Goal: Navigation & Orientation: Understand site structure

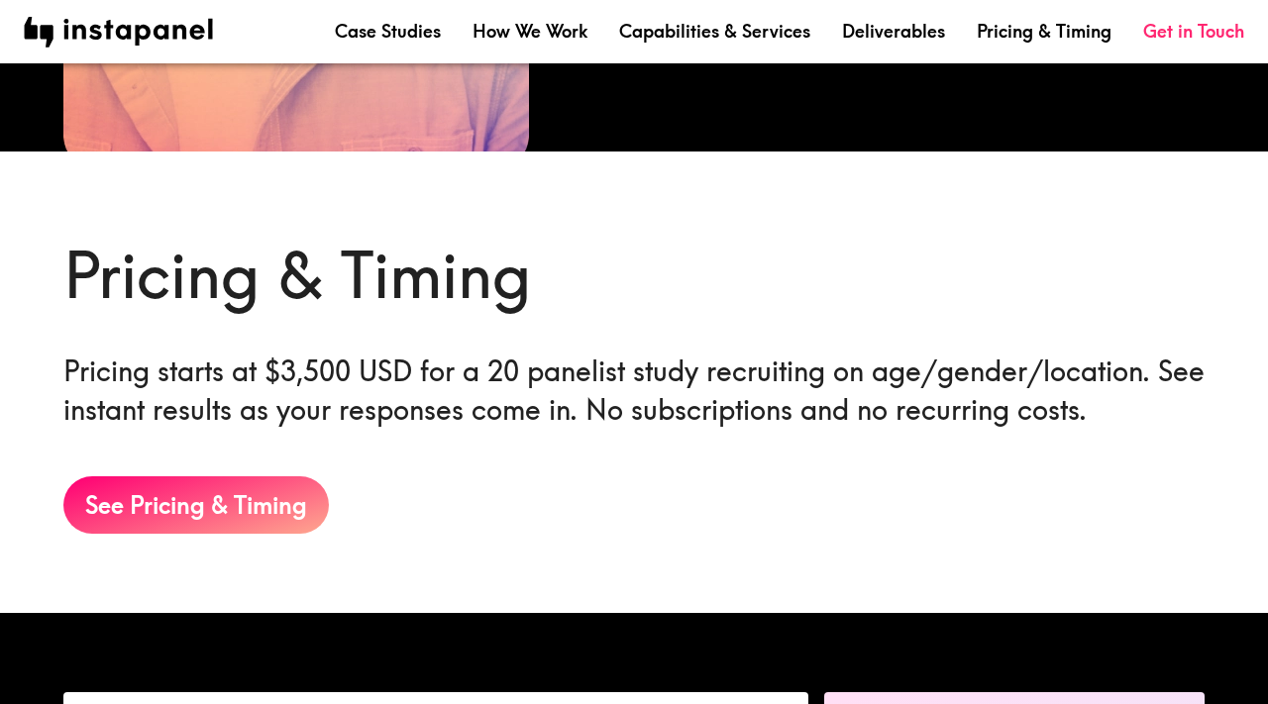
scroll to position [3563, 0]
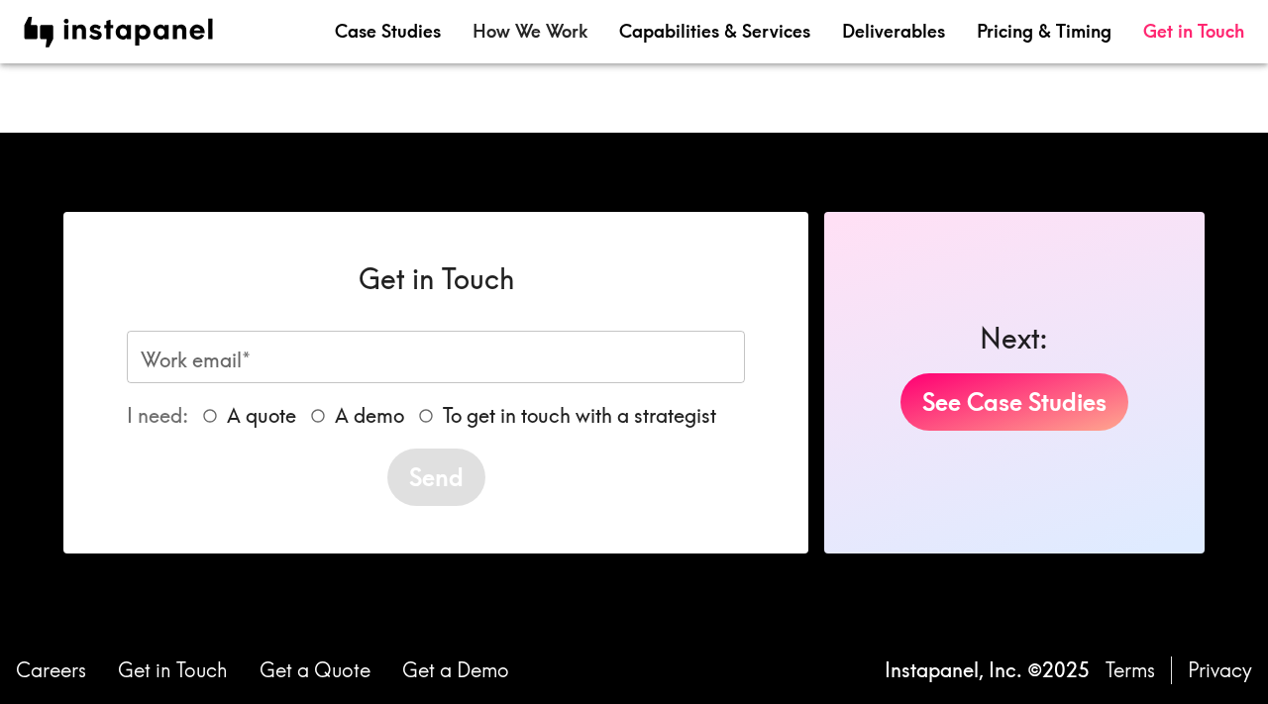
click at [540, 31] on link "How We Work" at bounding box center [530, 31] width 115 height 25
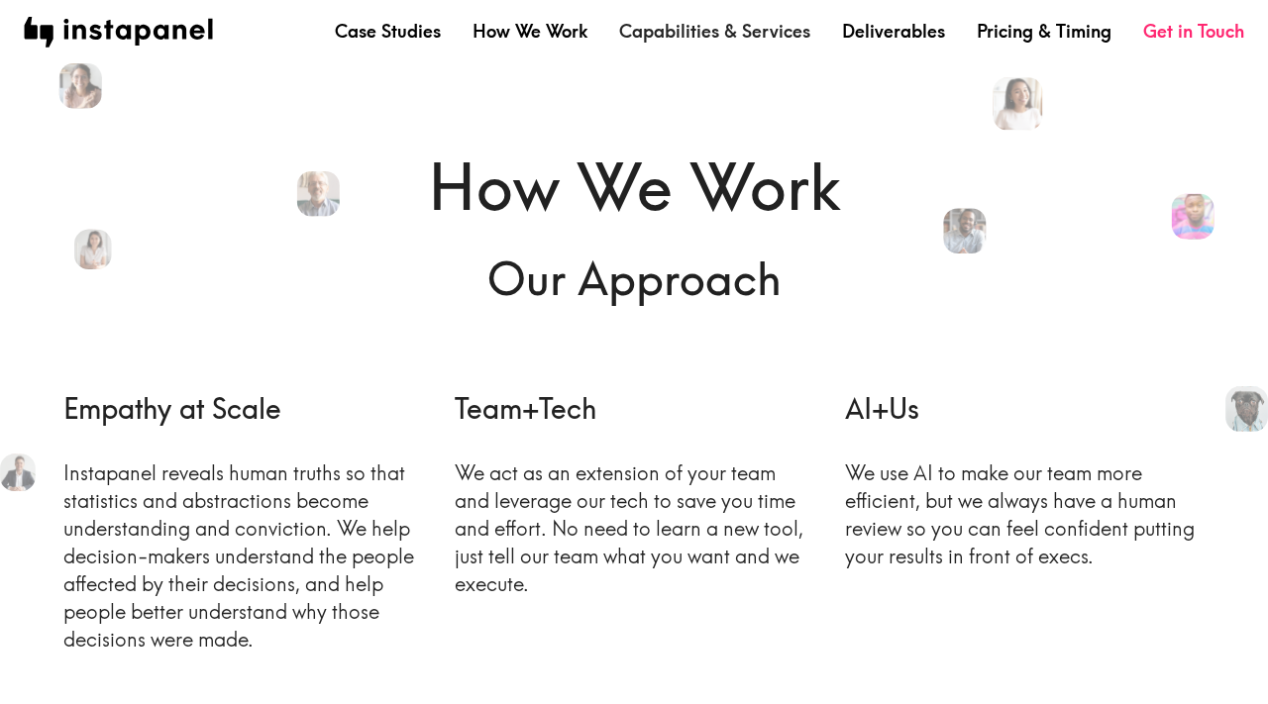
click at [708, 25] on link "Capabilities & Services" at bounding box center [714, 31] width 191 height 25
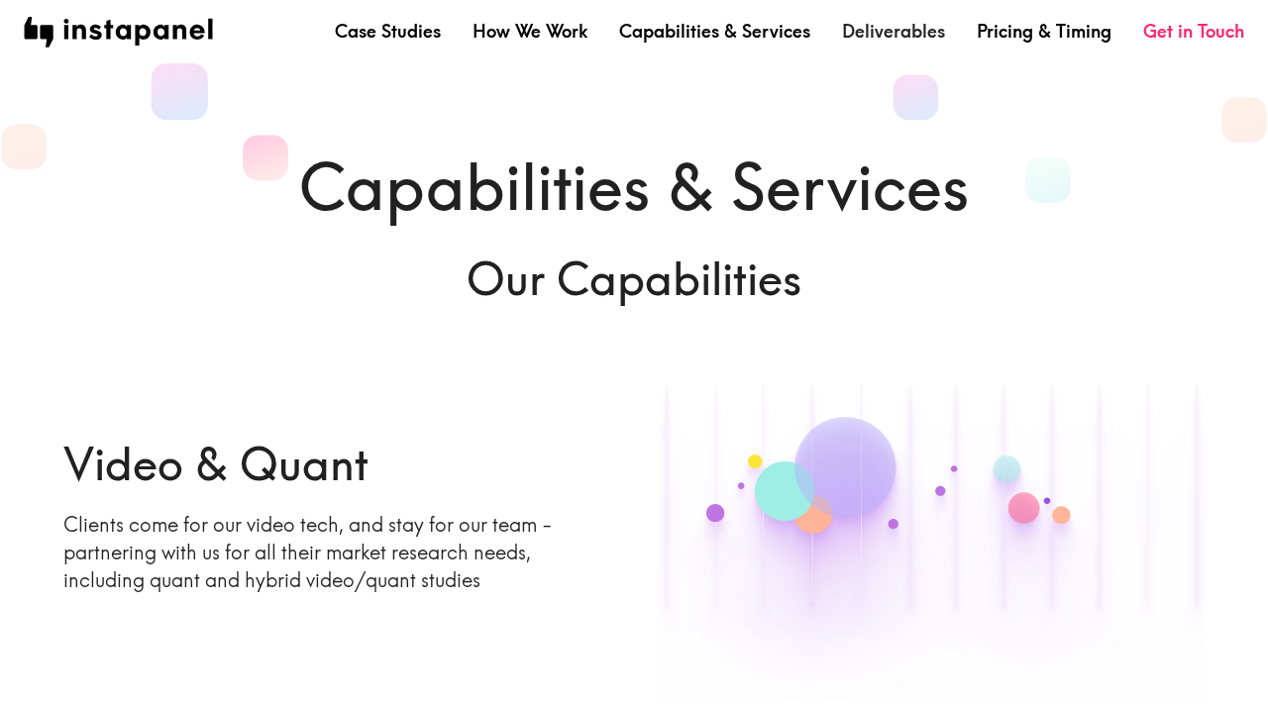
click at [910, 34] on link "Deliverables" at bounding box center [893, 31] width 103 height 25
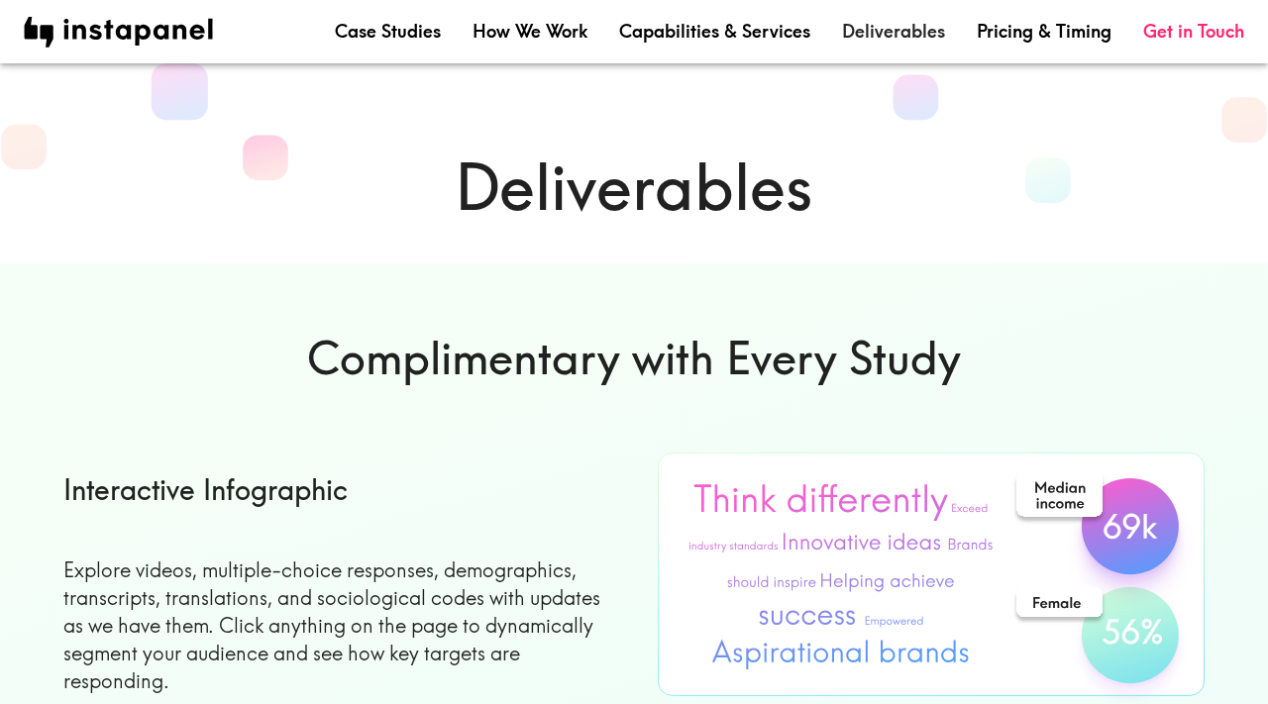
scroll to position [25, 0]
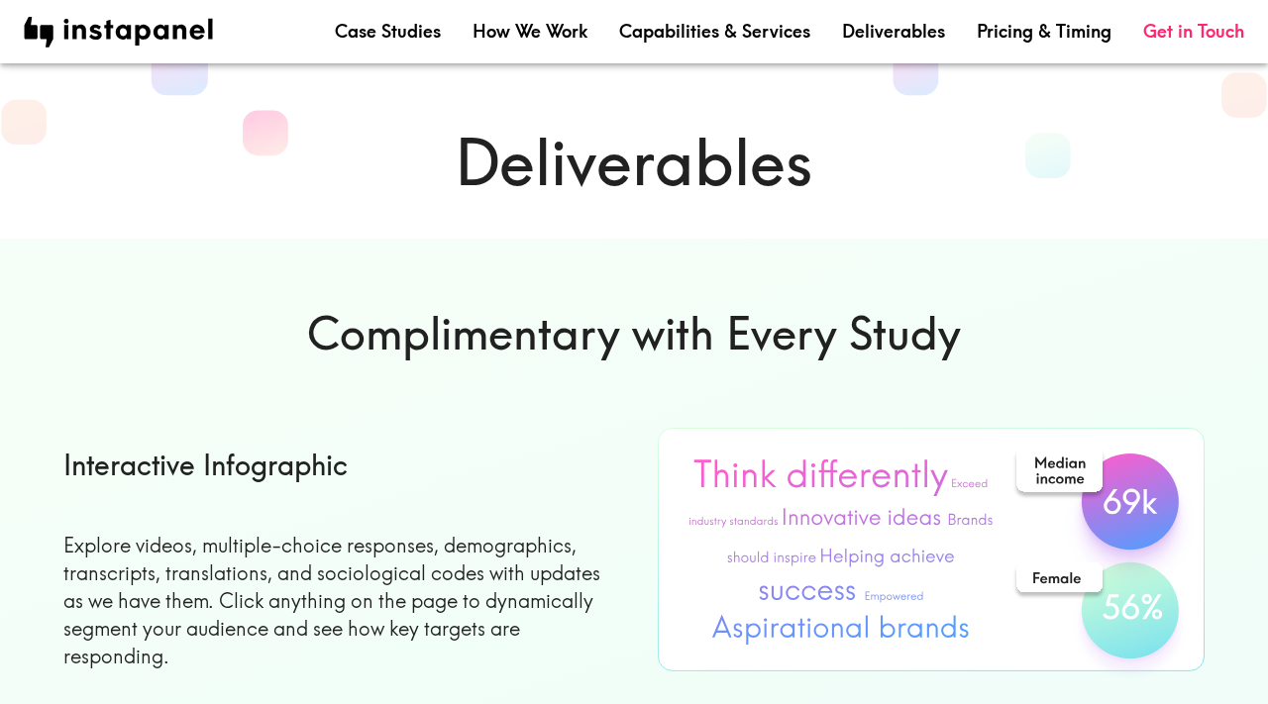
click at [1008, 9] on div "Case Studies How We Work Capabilities & Services Deliverables Pricing & Timing …" at bounding box center [634, 31] width 1268 height 63
click at [1008, 21] on link "Pricing & Timing" at bounding box center [1044, 31] width 135 height 25
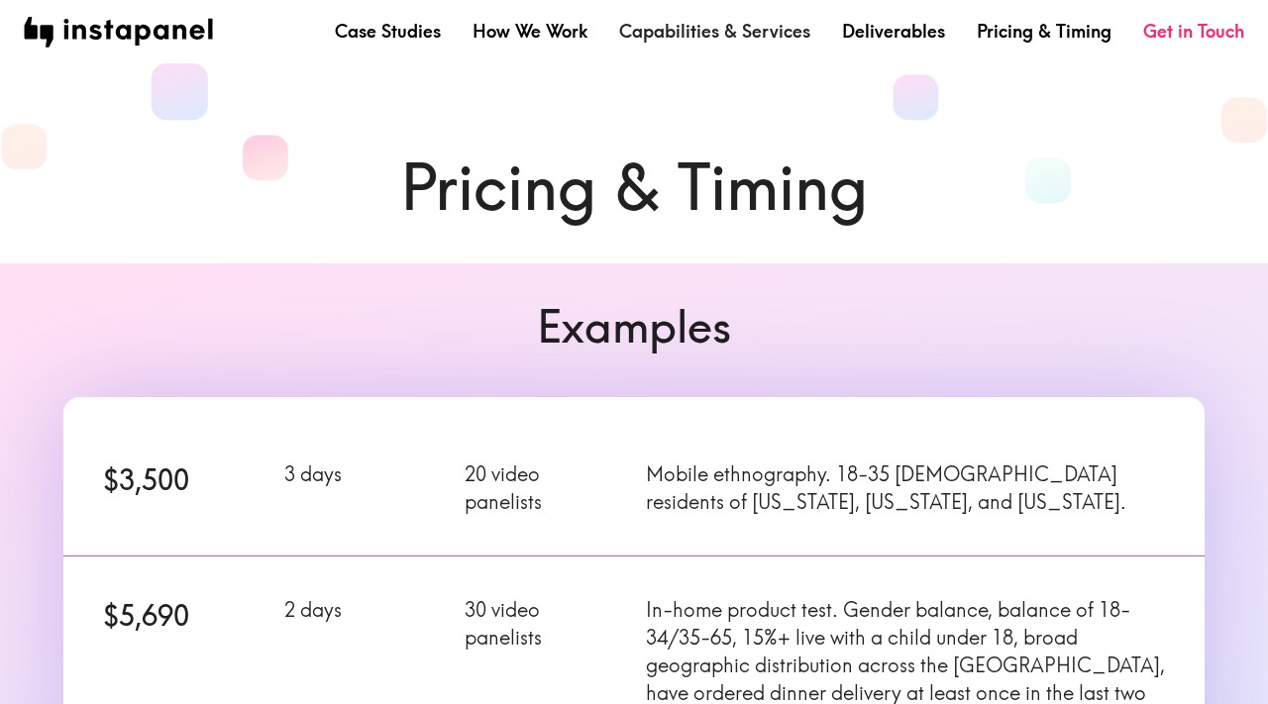
click at [710, 35] on link "Capabilities & Services" at bounding box center [714, 31] width 191 height 25
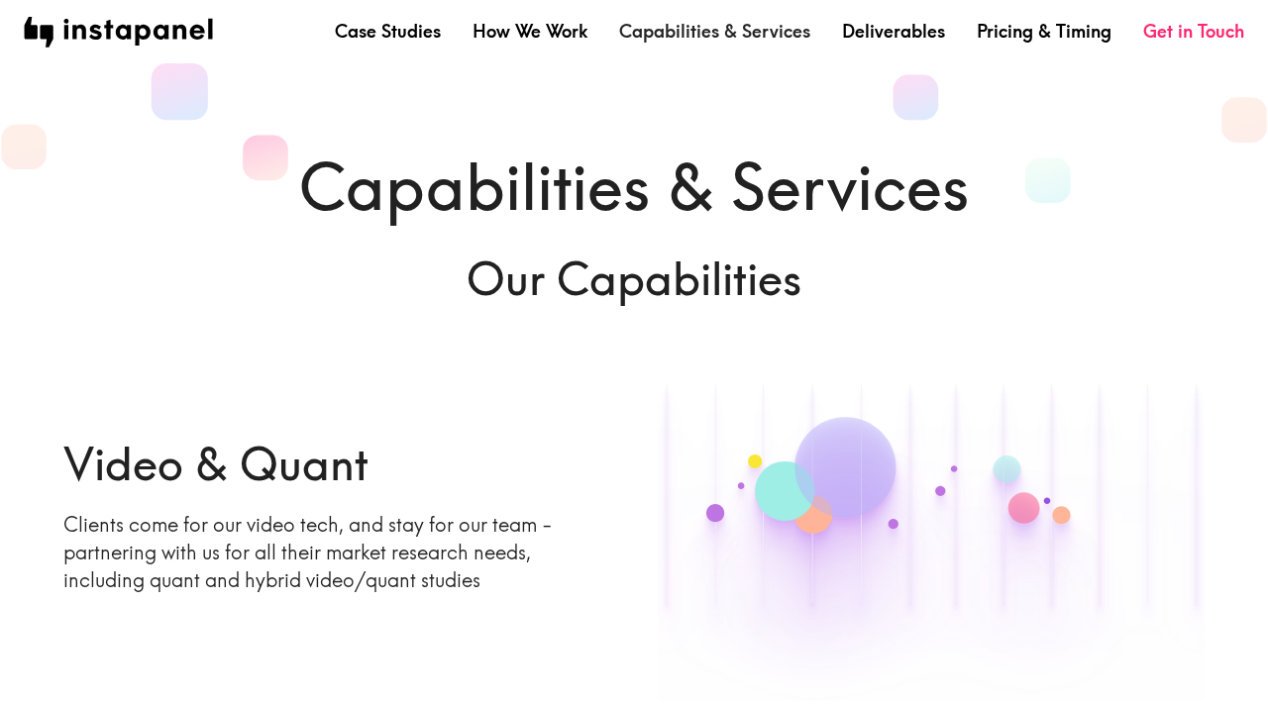
click at [708, 29] on link "Capabilities & Services" at bounding box center [714, 31] width 191 height 25
click at [524, 30] on link "How We Work" at bounding box center [530, 31] width 115 height 25
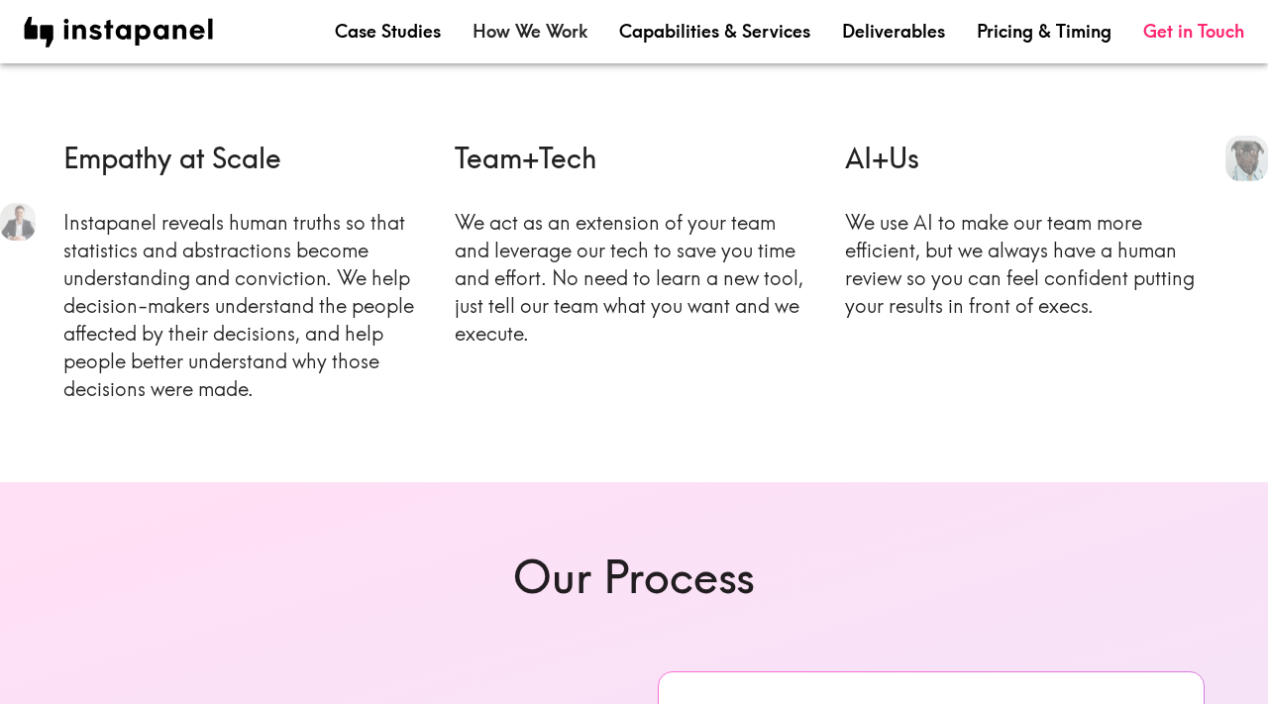
scroll to position [220, 0]
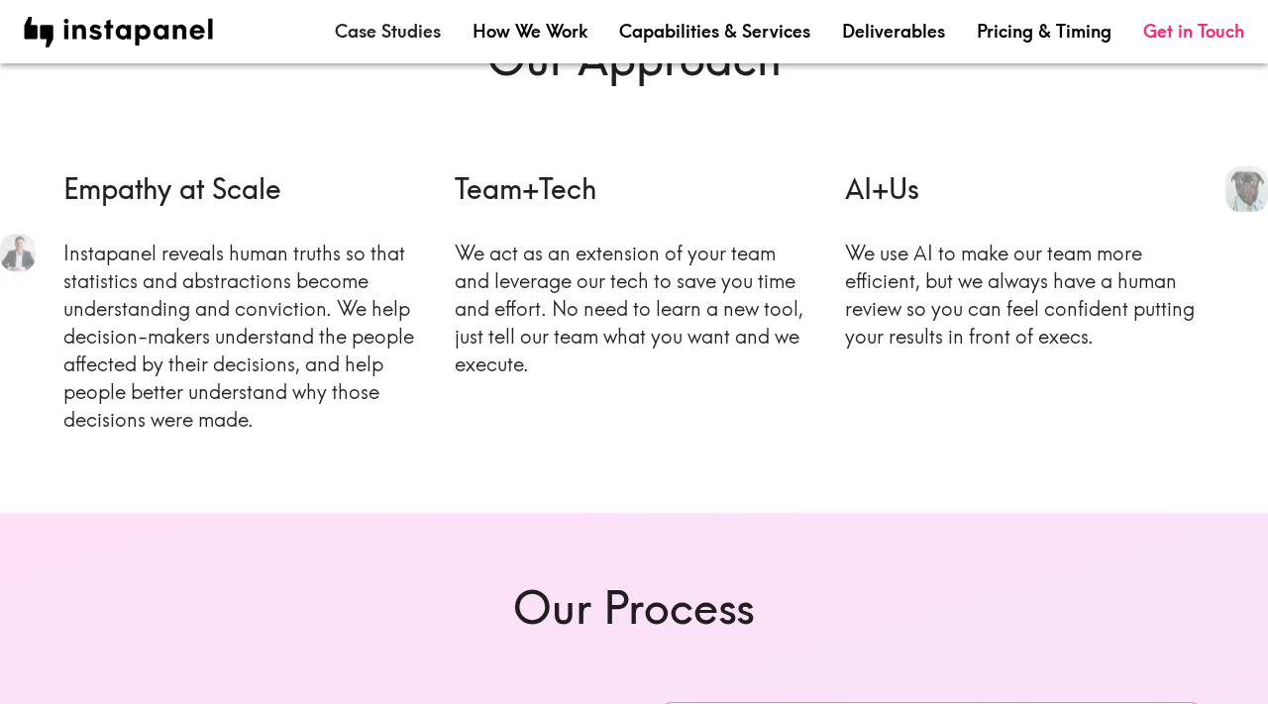
click at [385, 38] on link "Case Studies" at bounding box center [388, 31] width 106 height 25
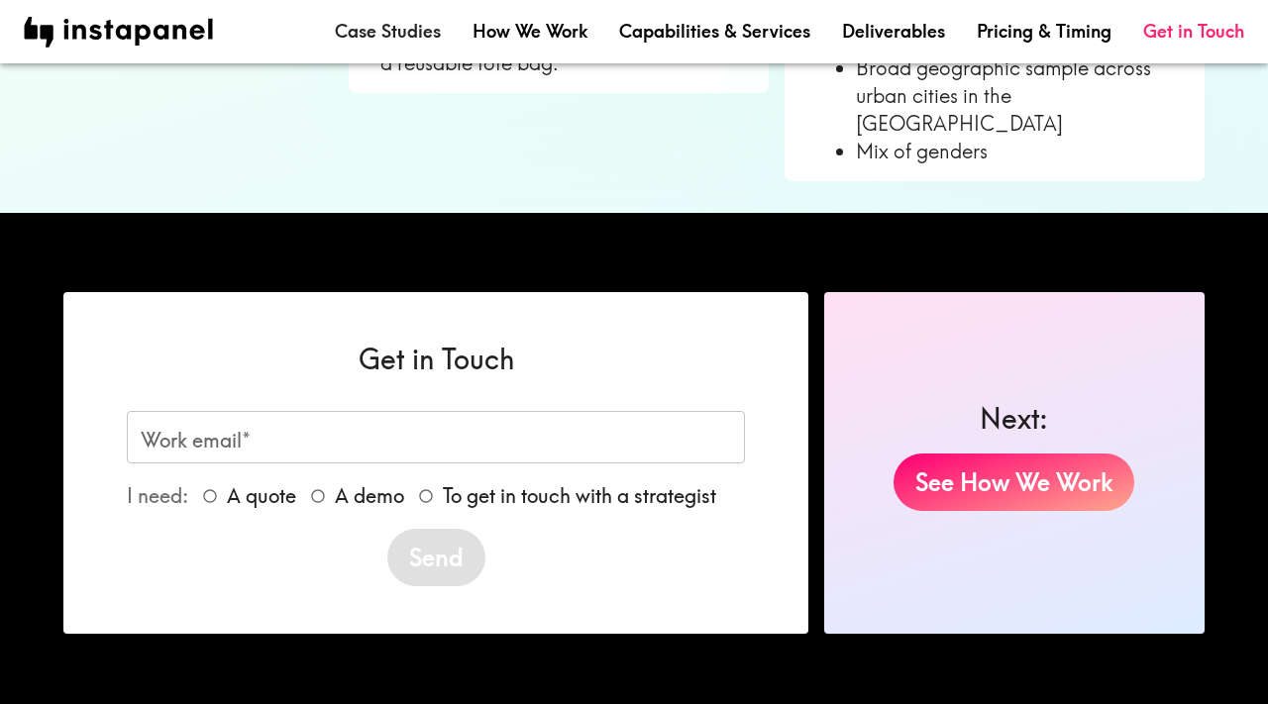
scroll to position [1477, 0]
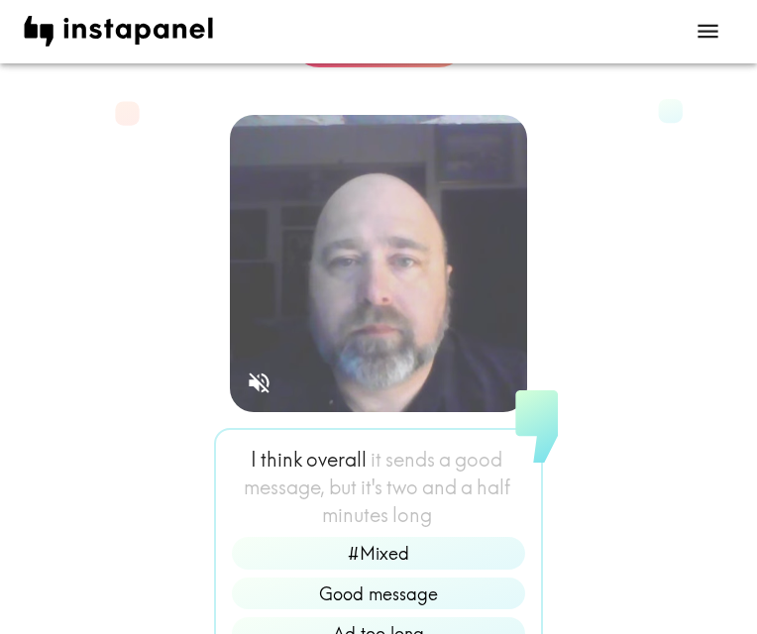
scroll to position [379, 0]
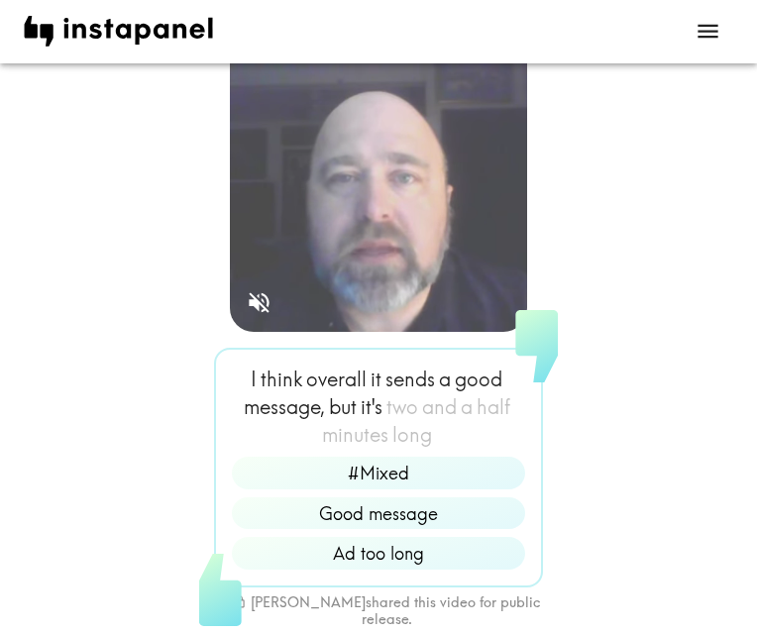
click at [706, 31] on icon "open menu" at bounding box center [707, 32] width 21 height 14
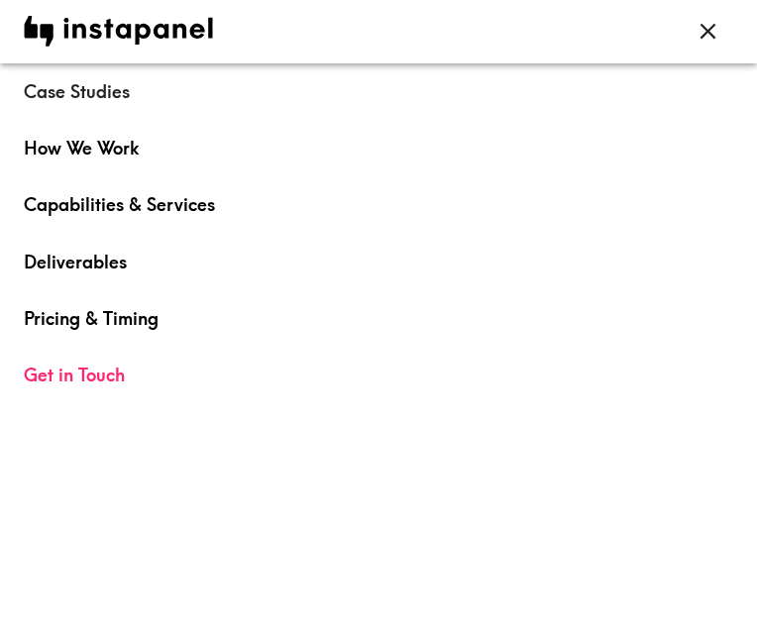
click at [85, 73] on link "Case Studies" at bounding box center [378, 91] width 709 height 56
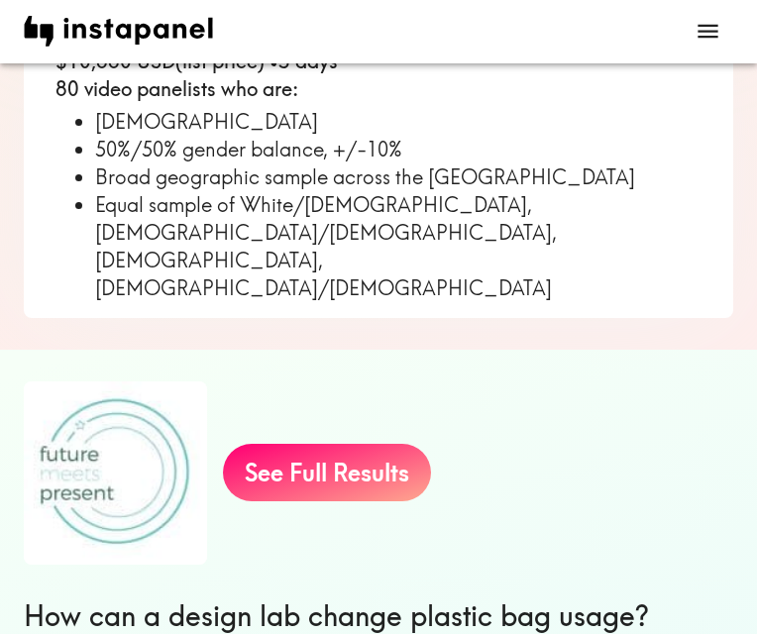
scroll to position [2942, 0]
